Goal: Transaction & Acquisition: Book appointment/travel/reservation

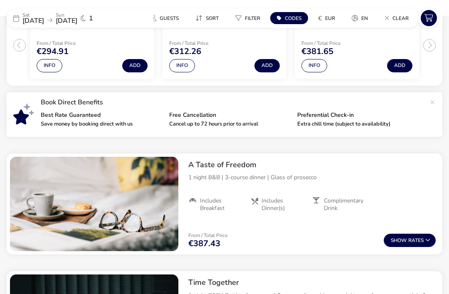
scroll to position [241, 0]
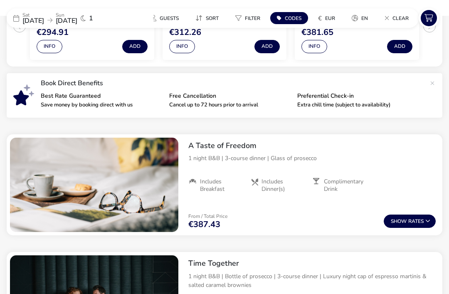
click at [423, 217] on button "Show Rates" at bounding box center [410, 221] width 52 height 13
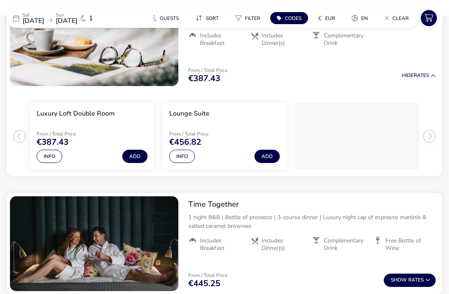
scroll to position [387, 0]
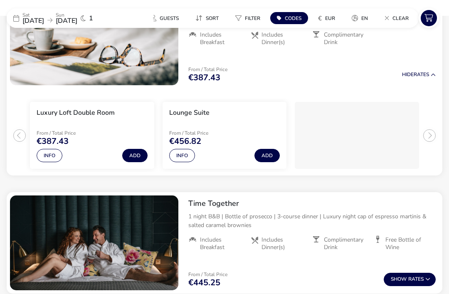
click at [137, 155] on button "Add" at bounding box center [134, 155] width 25 height 13
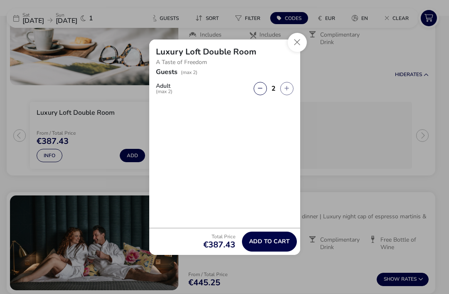
click at [283, 251] on button "Add to cart" at bounding box center [269, 242] width 55 height 20
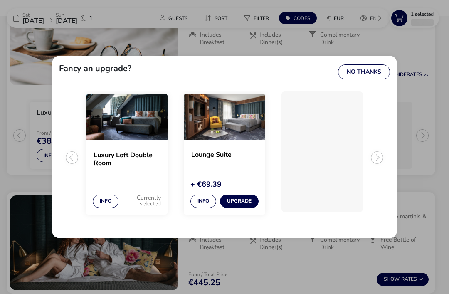
click at [425, 126] on div "Fancy an upgrade? No Thanks Luxury Loft Double Room Info Currently selected Lou…" at bounding box center [224, 147] width 449 height 294
click at [244, 208] on button "Upgrade" at bounding box center [239, 201] width 39 height 13
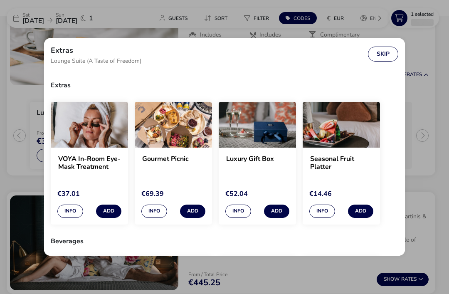
click at [118, 218] on button "Add" at bounding box center [108, 211] width 25 height 13
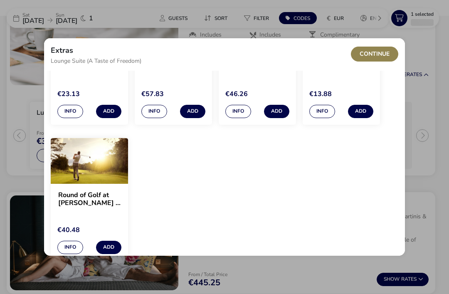
scroll to position [703, 0]
click at [382, 58] on button "Continue" at bounding box center [374, 54] width 47 height 15
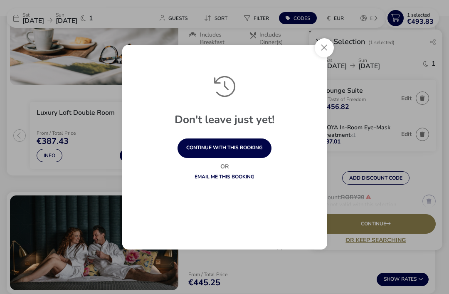
click at [318, 57] on button "Close" at bounding box center [324, 47] width 19 height 19
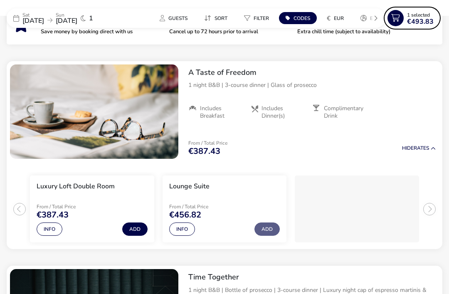
scroll to position [314, 0]
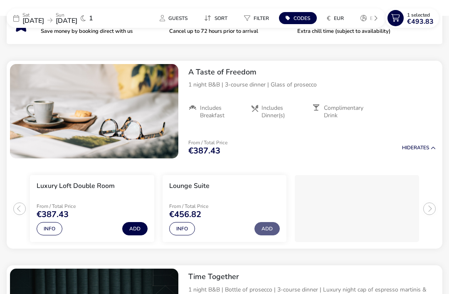
click at [276, 230] on button "Add" at bounding box center [266, 228] width 25 height 13
click at [424, 23] on span "€493.83" at bounding box center [420, 21] width 27 height 7
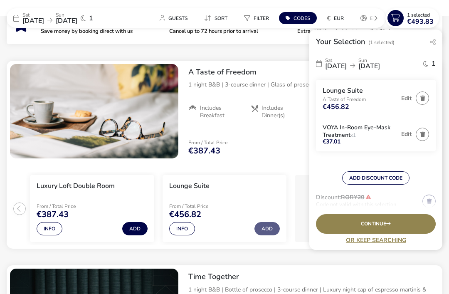
click at [422, 139] on button "button" at bounding box center [422, 134] width 13 height 13
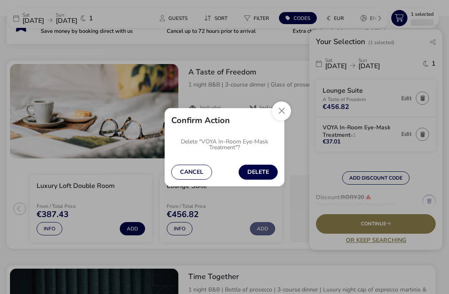
click at [264, 165] on button "Delete" at bounding box center [258, 172] width 39 height 15
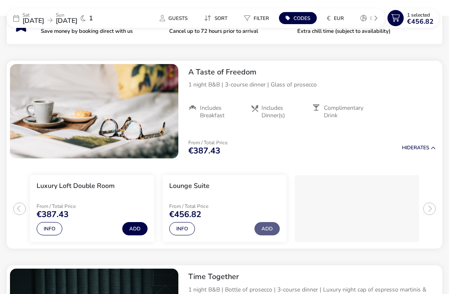
click at [424, 22] on span "€456.82" at bounding box center [420, 21] width 27 height 7
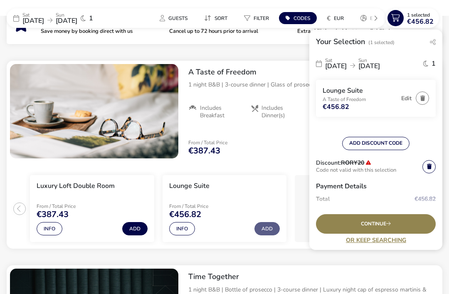
click at [429, 168] on icon at bounding box center [429, 166] width 5 height 5
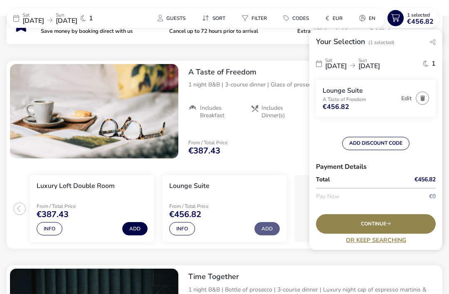
click at [405, 142] on button "ADD DISCOUNT CODE" at bounding box center [375, 143] width 67 height 13
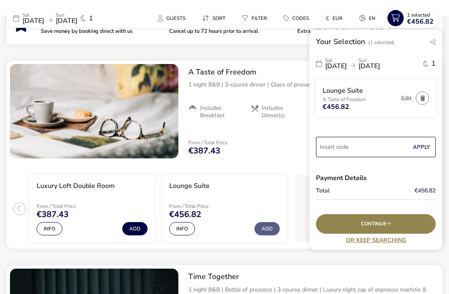
click at [379, 146] on input "Code" at bounding box center [376, 147] width 120 height 20
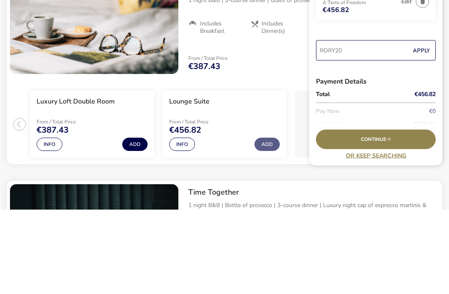
scroll to position [12, 0]
click at [423, 124] on input "RORY20" at bounding box center [376, 134] width 120 height 20
type input "RORY20"
click at [432, 126] on button "Apply" at bounding box center [421, 134] width 25 height 17
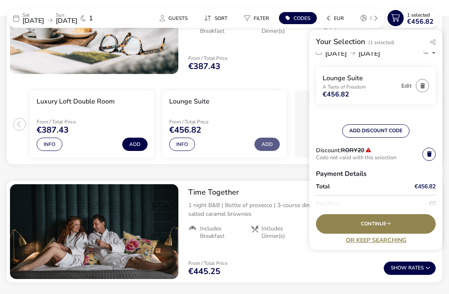
click at [306, 8] on div "[DATE] [DATE] 1 Guests Sort Filter Codes € EUR en Clear 1 Selected €456.82" at bounding box center [225, 18] width 436 height 20
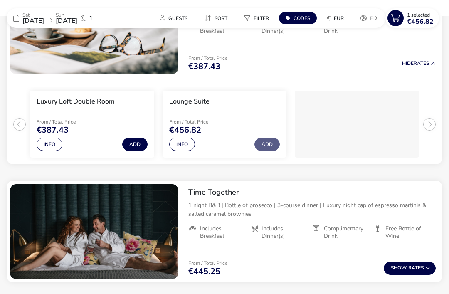
click at [303, 8] on div "[DATE] [DATE] 1 Guests Sort Filter Codes € EUR en Clear 1 Selected €456.82" at bounding box center [225, 18] width 436 height 20
